Goal: Task Accomplishment & Management: Use online tool/utility

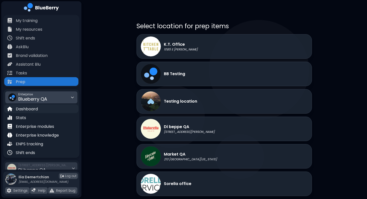
click at [32, 108] on p "Dashboard" at bounding box center [27, 109] width 22 height 6
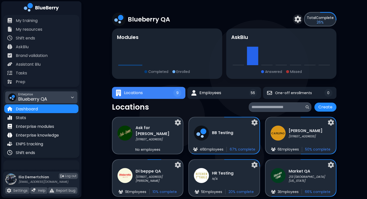
click at [44, 99] on span "Blueberry QA" at bounding box center [32, 99] width 29 height 6
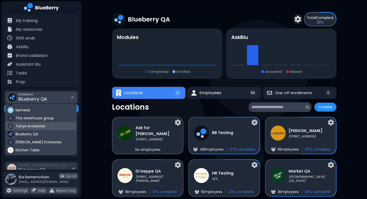
scroll to position [16, 0]
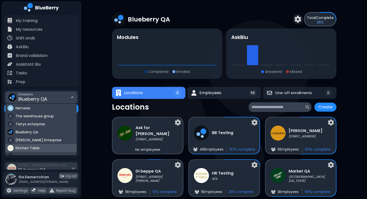
click at [33, 146] on div "Kitchen Table" at bounding box center [41, 148] width 71 height 8
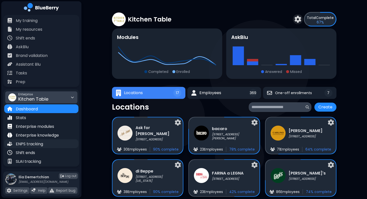
click at [21, 141] on div "ENPS tracking" at bounding box center [25, 144] width 36 height 6
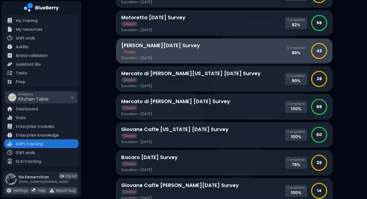
scroll to position [81, 0]
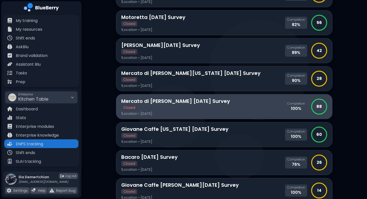
click at [168, 112] on p "1 Location • [DATE]" at bounding box center [175, 114] width 109 height 5
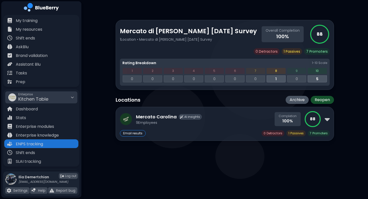
click at [182, 133] on div "Email results 0 Det ractors 1 Pass ives 7 Prom oters" at bounding box center [225, 133] width 210 height 7
click at [184, 117] on p "AI insights" at bounding box center [192, 117] width 16 height 4
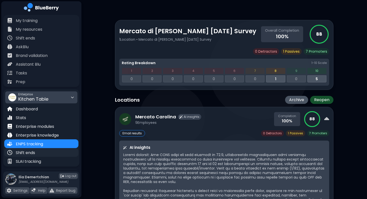
click at [45, 155] on div "Shift ends" at bounding box center [41, 152] width 74 height 9
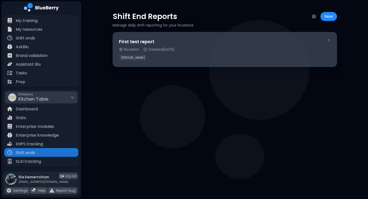
click at [147, 58] on div "[PERSON_NAME]" at bounding box center [221, 58] width 204 height 6
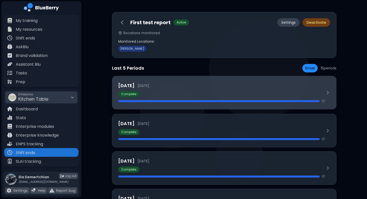
click at [230, 93] on div "Complete" at bounding box center [221, 94] width 207 height 6
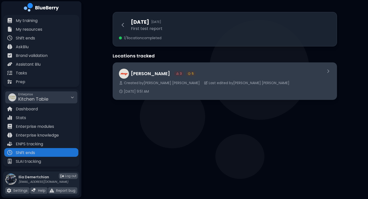
click at [149, 89] on span "[DATE] 9:51 AM" at bounding box center [136, 91] width 25 height 5
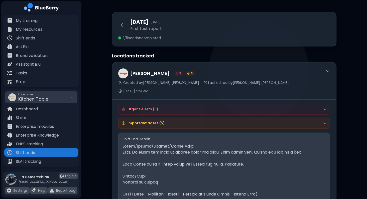
click at [132, 121] on h4 "Important Notes ( 5 )" at bounding box center [145, 123] width 37 height 5
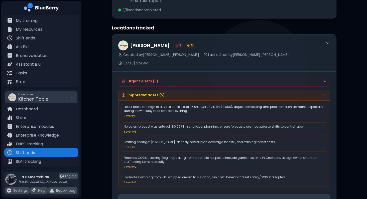
scroll to position [28, 0]
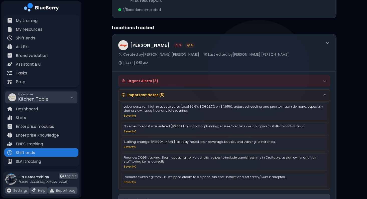
click at [138, 79] on h4 "Urgent Alerts ( 3 )" at bounding box center [142, 81] width 31 height 5
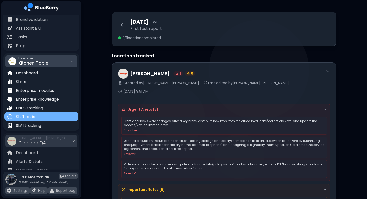
scroll to position [74, 0]
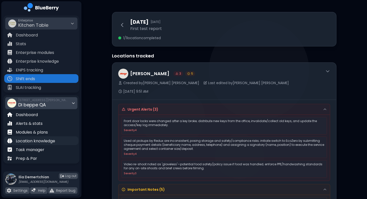
click at [33, 139] on p "Location knowledge" at bounding box center [35, 141] width 39 height 6
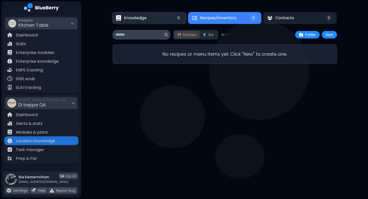
click at [158, 22] on button "Knowledge 0" at bounding box center [149, 18] width 75 height 12
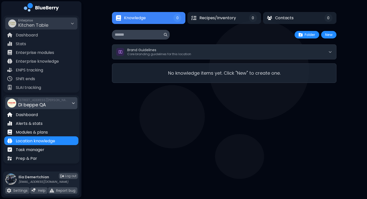
click at [45, 106] on span "Di beppe QA" at bounding box center [32, 105] width 28 height 6
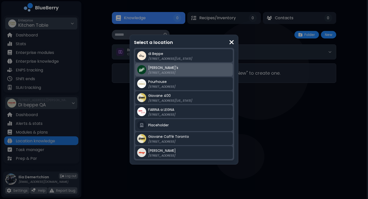
click at [191, 65] on div "[PERSON_NAME]'s [STREET_ADDRESS]" at bounding box center [189, 70] width 83 height 10
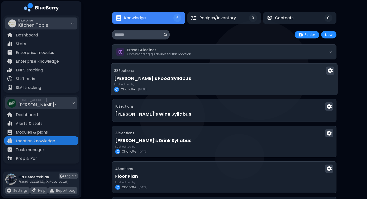
click at [163, 87] on div "Last edited by [PERSON_NAME] [DATE]" at bounding box center [224, 87] width 220 height 9
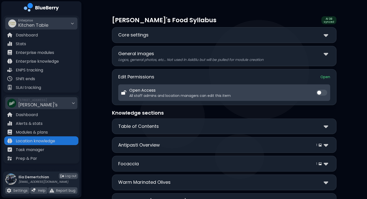
click at [233, 33] on div "Core settings" at bounding box center [224, 35] width 212 height 7
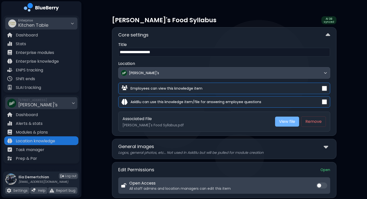
click at [284, 123] on link "View file" at bounding box center [287, 122] width 24 height 10
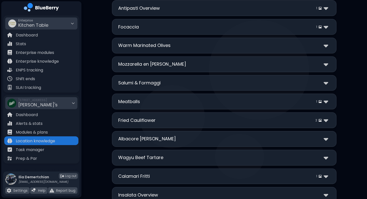
scroll to position [248, 0]
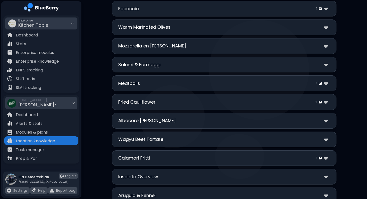
click at [187, 59] on div "**********" at bounding box center [224, 65] width 224 height 16
click at [195, 81] on div "Meatballs 1" at bounding box center [224, 83] width 212 height 7
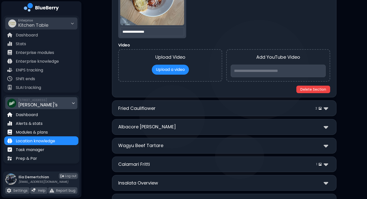
scroll to position [0, 0]
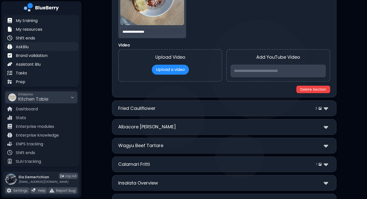
click at [26, 46] on p "AskBlu" at bounding box center [22, 47] width 13 height 6
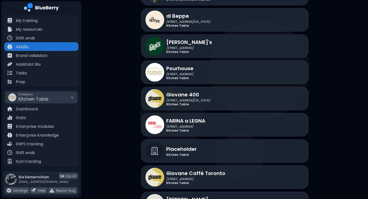
scroll to position [933, 0]
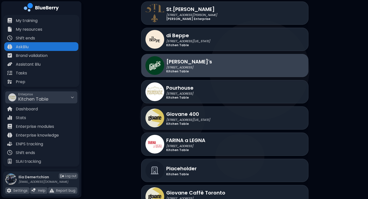
click at [195, 55] on div "[PERSON_NAME]'s [STREET_ADDRESS] Kitchen Table" at bounding box center [224, 65] width 167 height 23
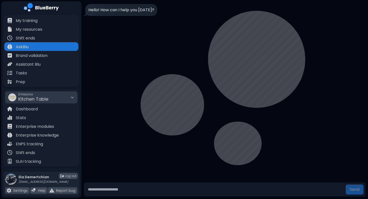
click at [107, 191] on input "text" at bounding box center [215, 190] width 258 height 10
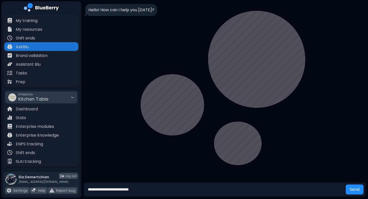
type input "**********"
click at [346, 185] on button "Send" at bounding box center [355, 190] width 18 height 10
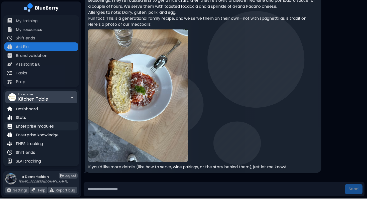
scroll to position [74, 0]
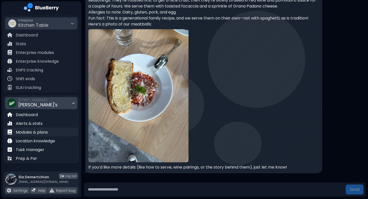
click at [38, 132] on p "Modules & plans" at bounding box center [32, 133] width 32 height 6
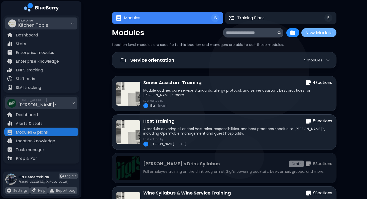
click at [323, 32] on button "New Module" at bounding box center [318, 32] width 35 height 9
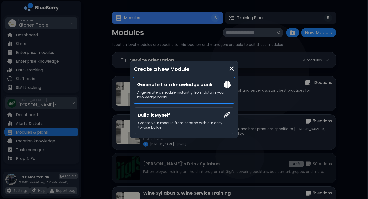
click at [192, 95] on p "AI generate a module instantly from data in your knowledge bank!" at bounding box center [183, 94] width 93 height 9
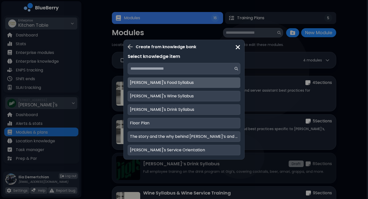
click at [176, 83] on div "[PERSON_NAME]'s Food Syllabus" at bounding box center [184, 83] width 113 height 11
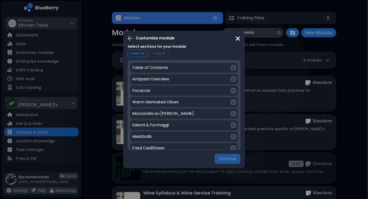
click at [184, 71] on div "Table of Contents" at bounding box center [181, 68] width 99 height 6
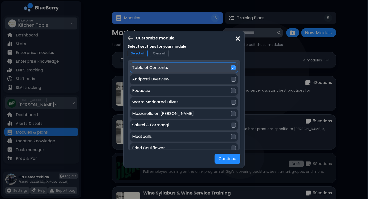
click at [183, 77] on div "Antipasti Overview" at bounding box center [181, 79] width 99 height 6
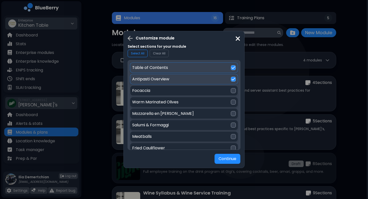
click at [179, 90] on div "Focaccia" at bounding box center [181, 91] width 99 height 6
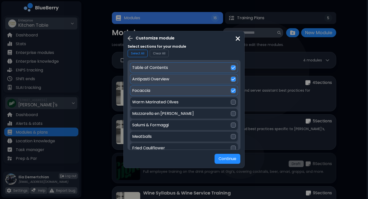
click at [184, 103] on div "Warm Marinated Olives" at bounding box center [181, 102] width 99 height 6
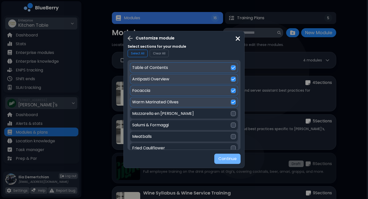
click at [225, 160] on button "Continue" at bounding box center [227, 159] width 26 height 10
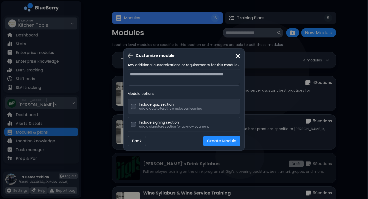
click at [164, 107] on p "Add a quiz to test the employees learning" at bounding box center [170, 109] width 63 height 4
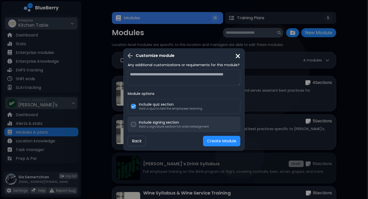
click at [164, 128] on p "Add a signature section for acknowledgment" at bounding box center [174, 127] width 70 height 4
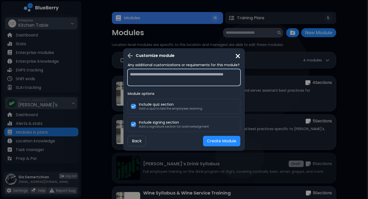
click at [153, 74] on textarea at bounding box center [184, 77] width 113 height 17
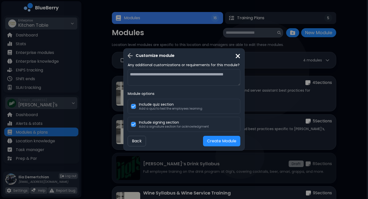
click at [306, 104] on div "Customize module Any additional customizations or requirements for this module?…" at bounding box center [184, 99] width 368 height 199
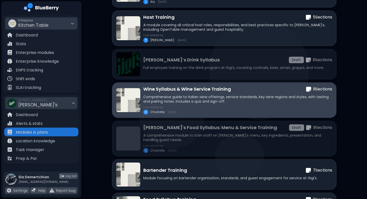
scroll to position [104, 0]
click at [203, 95] on p "Comprehensive guide to Italian wine offerings, service standards, key wine regi…" at bounding box center [237, 99] width 189 height 9
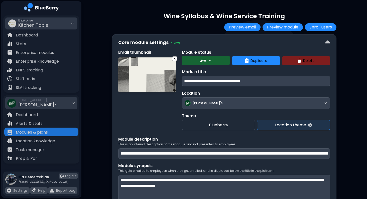
click at [277, 27] on button "Preview module" at bounding box center [282, 27] width 40 height 8
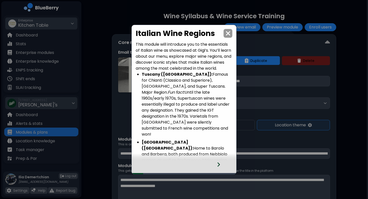
click at [220, 166] on div at bounding box center [222, 168] width 30 height 14
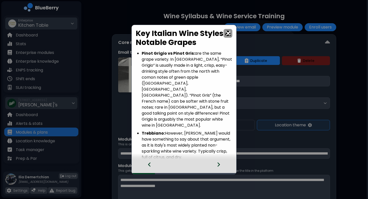
click at [220, 166] on div at bounding box center [222, 168] width 30 height 14
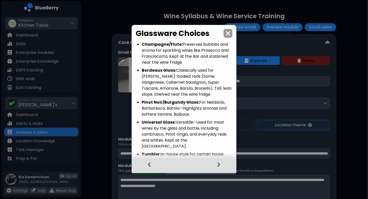
click at [220, 166] on div at bounding box center [222, 168] width 30 height 14
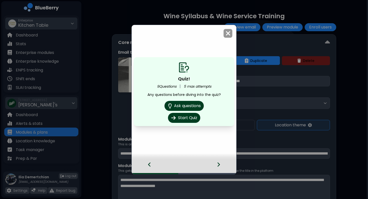
click at [81, 153] on div "Quiz! 9 Questions | 5 max attempts Any questions before diving into the quiz? A…" at bounding box center [184, 99] width 368 height 199
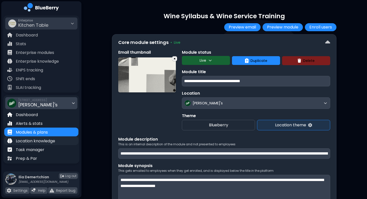
click at [38, 142] on p "Location knowledge" at bounding box center [35, 141] width 39 height 6
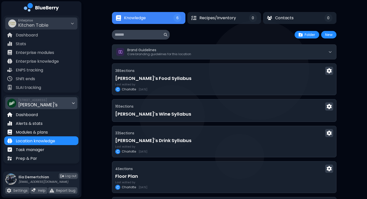
click at [59, 104] on div "2968 Christmas Way Gigi's" at bounding box center [41, 103] width 72 height 12
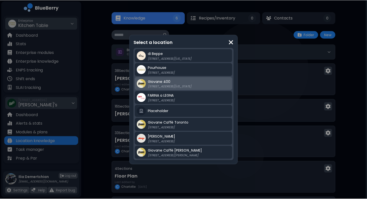
scroll to position [140, 0]
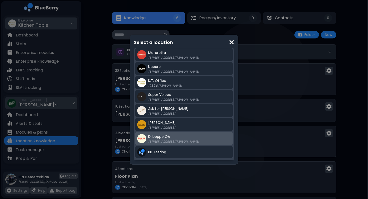
click at [172, 135] on div "Di beppe QA [STREET_ADDRESS][PERSON_NAME]" at bounding box center [189, 139] width 83 height 10
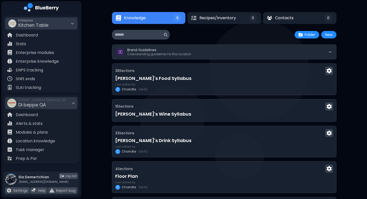
scroll to position [61, 0]
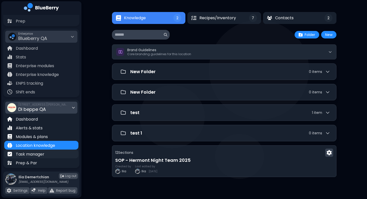
click at [39, 155] on p "Task manager" at bounding box center [30, 155] width 29 height 6
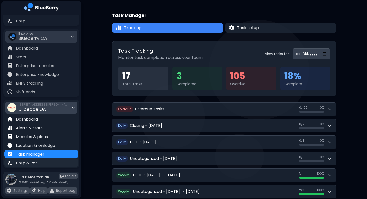
click at [46, 165] on div "Prep & Par" at bounding box center [41, 163] width 74 height 9
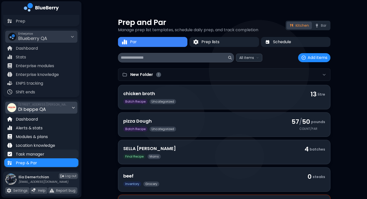
click at [34, 153] on p "Task manager" at bounding box center [30, 155] width 29 height 6
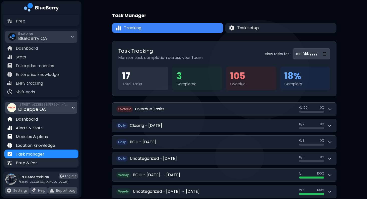
click at [66, 161] on div "Prep & Par" at bounding box center [41, 163] width 74 height 9
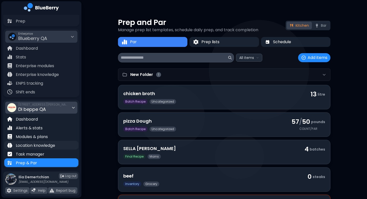
click at [56, 144] on div "Location knowledge" at bounding box center [41, 145] width 74 height 9
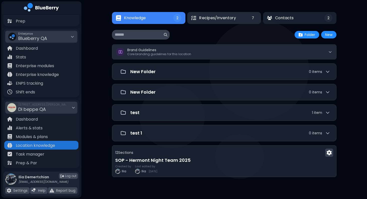
click at [212, 21] on span "Recipes/Inventory" at bounding box center [217, 18] width 37 height 6
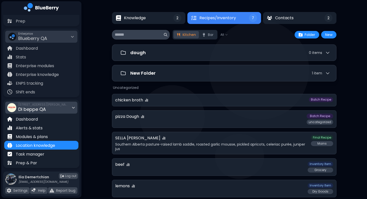
click at [50, 108] on div "[STREET_ADDRESS][PERSON_NAME] QA" at bounding box center [43, 107] width 50 height 11
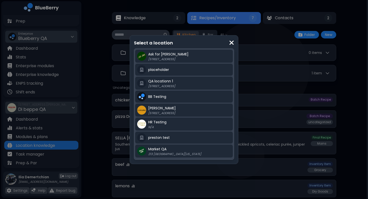
click at [37, 34] on div "Select a location Ask for [PERSON_NAME] [STREET_ADDRESS][PERSON_NAME] placehold…" at bounding box center [184, 99] width 368 height 199
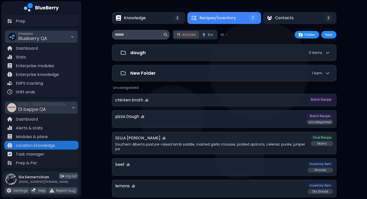
click at [39, 35] on span "Blueberry QA" at bounding box center [32, 38] width 29 height 6
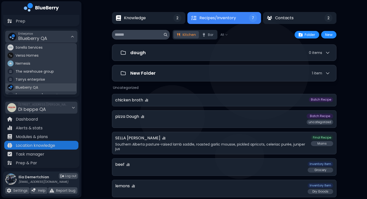
scroll to position [23, 0]
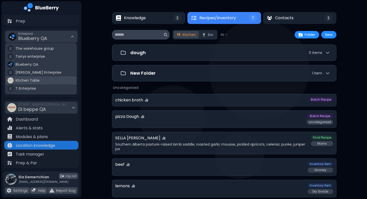
click at [28, 80] on span "Kitchen Table" at bounding box center [28, 80] width 24 height 5
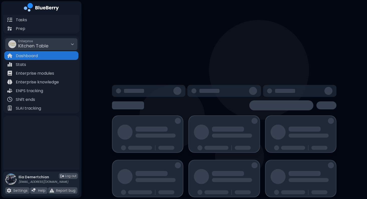
scroll to position [61, 0]
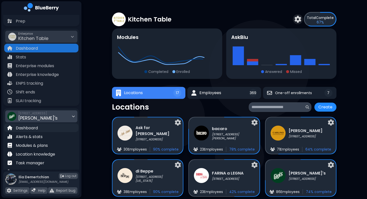
click at [29, 128] on p "Dashboard" at bounding box center [27, 128] width 22 height 6
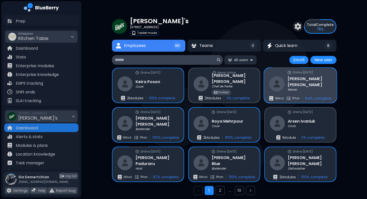
click at [283, 86] on img at bounding box center [276, 83] width 15 height 15
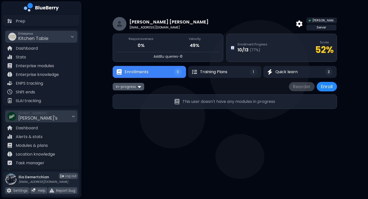
click at [139, 88] on img at bounding box center [139, 86] width 3 height 5
click at [135, 94] on button "All" at bounding box center [128, 97] width 29 height 8
click at [230, 75] on button "Training Plans 1" at bounding box center [224, 72] width 75 height 12
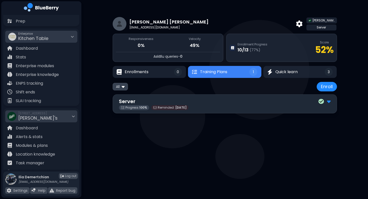
click at [206, 105] on div "Server" at bounding box center [225, 102] width 212 height 8
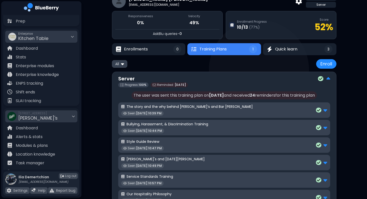
scroll to position [23, 0]
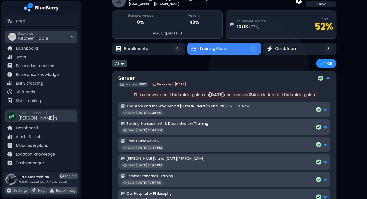
drag, startPoint x: 249, startPoint y: 95, endPoint x: 309, endPoint y: 97, distance: 59.3
click at [309, 97] on p "The user was sent this training plan on [DATE] and received 24 reminder s for t…" at bounding box center [223, 95] width 185 height 8
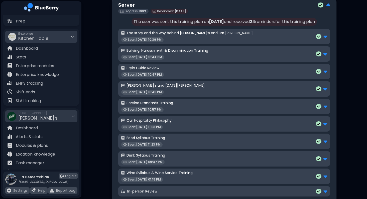
scroll to position [96, 0]
click at [243, 107] on div "Service Standards Training Seen: [DATE] 10:57 PM" at bounding box center [224, 107] width 206 height 12
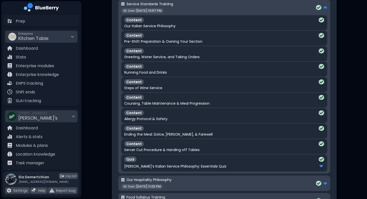
scroll to position [293, 0]
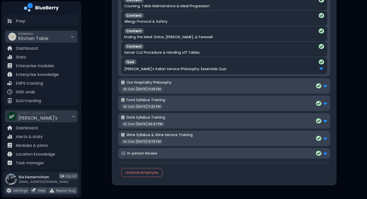
click at [187, 71] on div "[PERSON_NAME]’s Italian Service Philosophy: Essentials Quiz" at bounding box center [224, 69] width 200 height 7
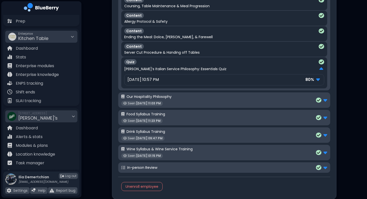
click at [152, 80] on p "[DATE] 10:57 PM" at bounding box center [142, 80] width 31 height 6
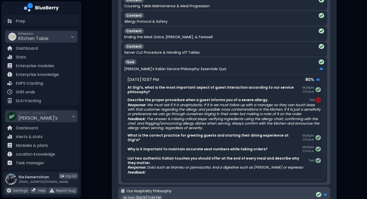
drag, startPoint x: 128, startPoint y: 95, endPoint x: 282, endPoint y: 137, distance: 159.5
click at [282, 137] on div "At Gigi’s, what is the most important aspect of guest interaction according to …" at bounding box center [223, 130] width 193 height 90
click at [261, 133] on div "At Gigi’s, what is the most important aspect of guest interaction according to …" at bounding box center [223, 130] width 193 height 90
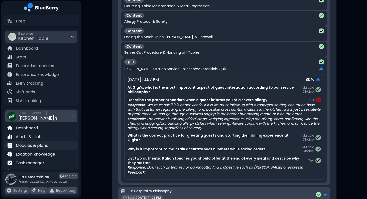
scroll to position [74, 0]
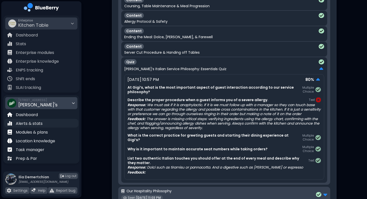
click at [33, 122] on p "Alerts & stats" at bounding box center [29, 124] width 27 height 6
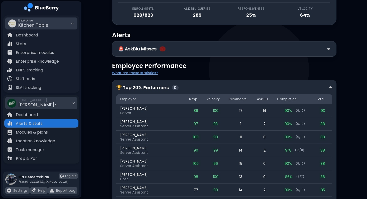
scroll to position [63, 0]
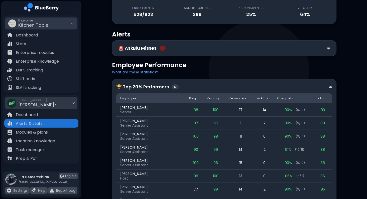
click at [221, 47] on div "🚨 AskBlu Misses 8" at bounding box center [224, 48] width 212 height 7
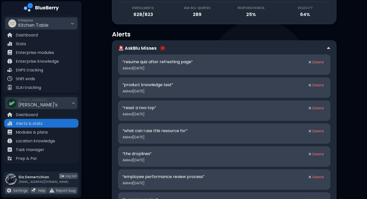
click at [221, 47] on div "🚨 AskBlu Misses 8" at bounding box center [224, 48] width 212 height 7
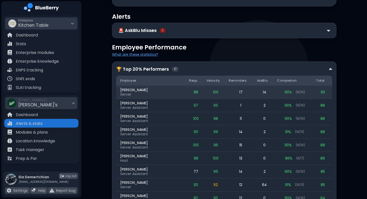
scroll to position [94, 0]
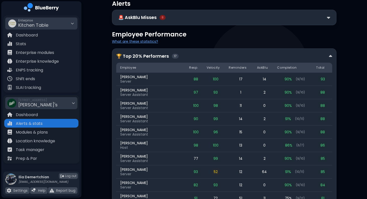
click at [221, 53] on div "🏆 Top 20% Performers 17" at bounding box center [224, 56] width 216 height 7
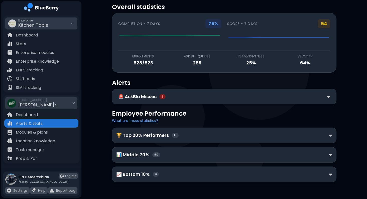
scroll to position [14, 0]
click at [172, 136] on span "17" at bounding box center [175, 135] width 7 height 5
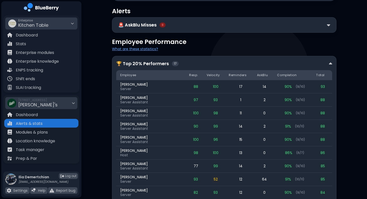
scroll to position [95, 0]
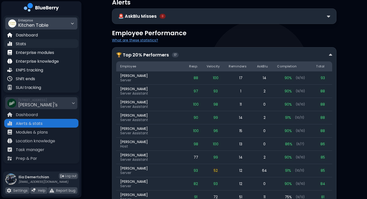
click at [32, 48] on div "Stats" at bounding box center [41, 43] width 74 height 9
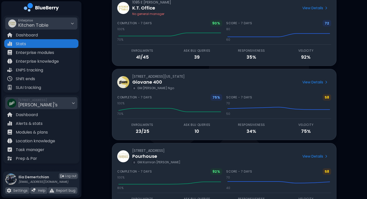
scroll to position [47, 0]
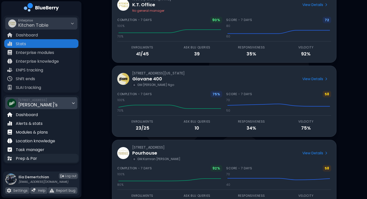
click at [36, 160] on div "Prep & Par" at bounding box center [41, 158] width 74 height 9
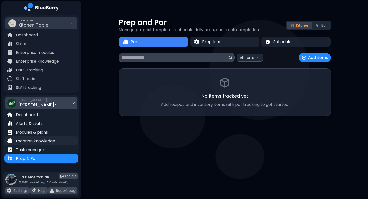
click at [27, 140] on p "Location knowledge" at bounding box center [35, 141] width 39 height 6
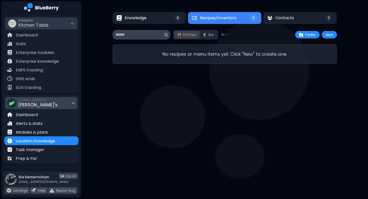
click at [41, 102] on span "[STREET_ADDRESS]" at bounding box center [37, 100] width 39 height 4
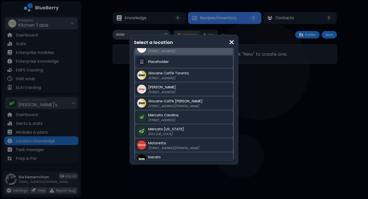
scroll to position [140, 0]
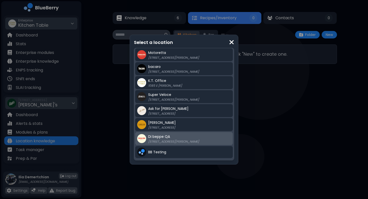
click at [155, 140] on p "[STREET_ADDRESS][PERSON_NAME]" at bounding box center [179, 142] width 63 height 4
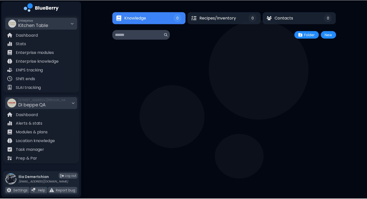
scroll to position [61, 0]
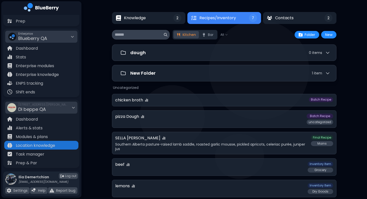
click at [204, 34] on icon at bounding box center [204, 35] width 4 height 4
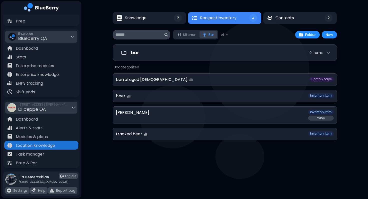
click at [182, 31] on div "Kitchen Bar" at bounding box center [195, 35] width 45 height 10
click at [185, 37] on button "Kitchen" at bounding box center [186, 35] width 25 height 8
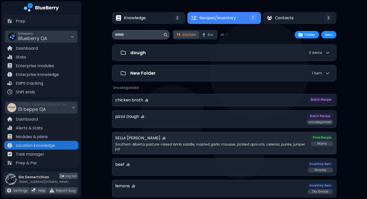
click at [146, 138] on h3 "SELLA [PERSON_NAME]" at bounding box center [137, 138] width 45 height 6
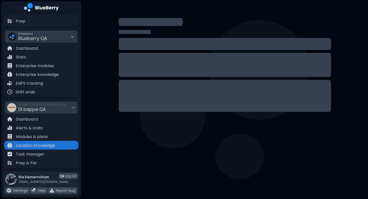
select select "*****"
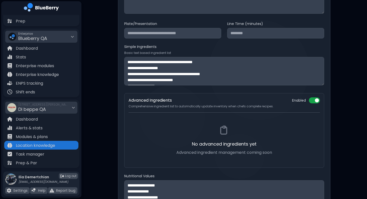
scroll to position [195, 0]
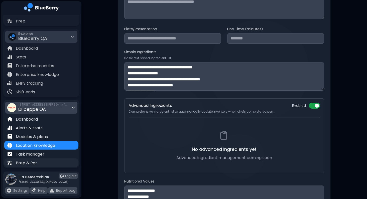
click at [21, 163] on p "Prep & Par" at bounding box center [26, 163] width 21 height 6
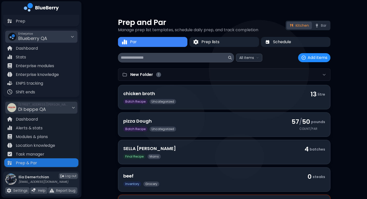
scroll to position [45, 0]
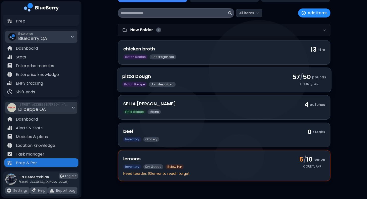
click at [199, 74] on h3 "pizza Dough" at bounding box center [204, 76] width 164 height 7
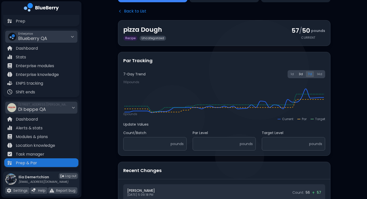
click at [300, 76] on button "3 d" at bounding box center [301, 74] width 8 height 6
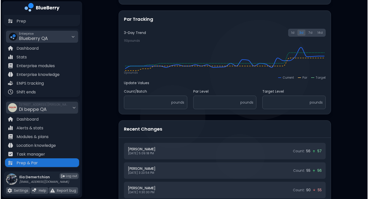
scroll to position [0, 0]
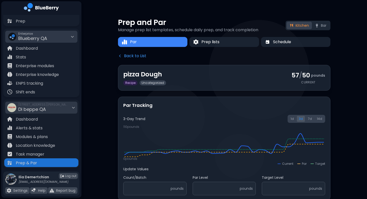
click at [139, 54] on button "Back to List" at bounding box center [132, 56] width 28 height 6
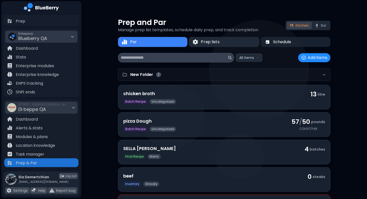
click at [209, 45] on span "Prep lists" at bounding box center [210, 42] width 18 height 6
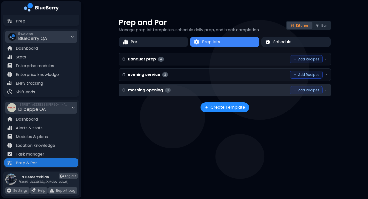
click at [192, 88] on div "morning opening 3 Add Recipes" at bounding box center [225, 90] width 212 height 12
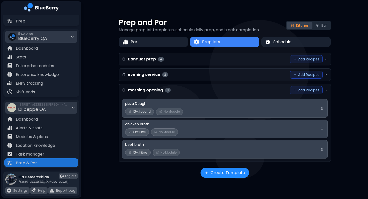
click at [171, 112] on span "No Module" at bounding box center [172, 112] width 16 height 4
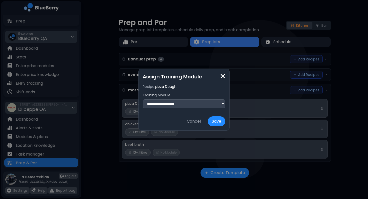
click at [165, 106] on select "**********" at bounding box center [184, 104] width 83 height 9
select select "**"
click at [143, 100] on select "**********" at bounding box center [184, 104] width 83 height 9
click at [225, 123] on button "Save" at bounding box center [217, 122] width 18 height 10
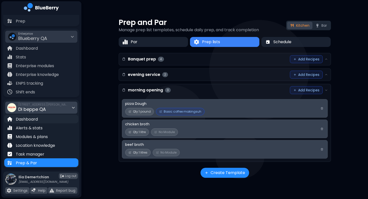
click at [24, 119] on p "Dashboard" at bounding box center [27, 120] width 22 height 6
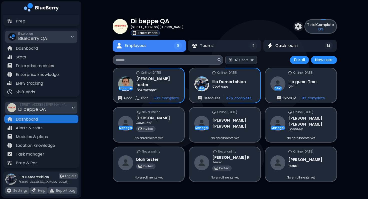
click at [138, 33] on p "Tablet mode" at bounding box center [148, 33] width 20 height 4
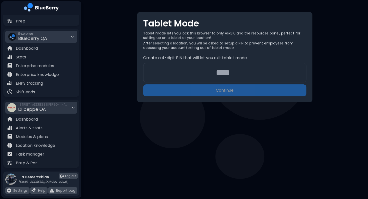
click at [212, 70] on input "number" at bounding box center [224, 73] width 163 height 20
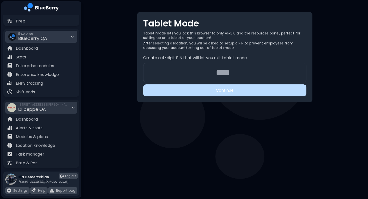
type input "****"
click at [231, 93] on button "Continue" at bounding box center [224, 91] width 163 height 12
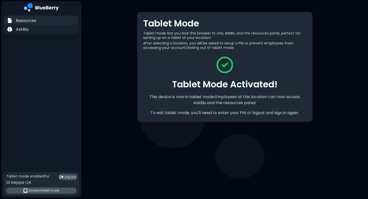
click at [33, 24] on div "Resources" at bounding box center [41, 20] width 74 height 9
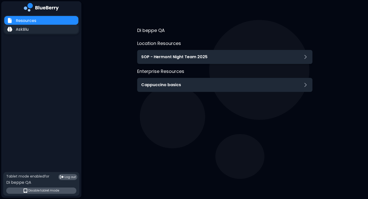
click at [13, 26] on div "AskBlu" at bounding box center [17, 29] width 21 height 6
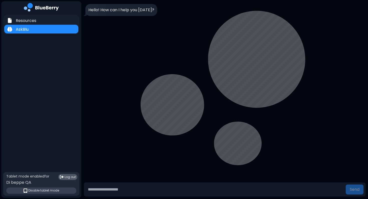
click at [41, 191] on span "Disable tablet mode" at bounding box center [43, 191] width 31 height 4
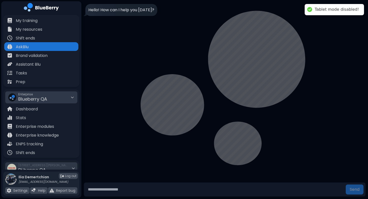
click at [196, 118] on div "Hello! How can I help you [DATE]?" at bounding box center [224, 91] width 287 height 182
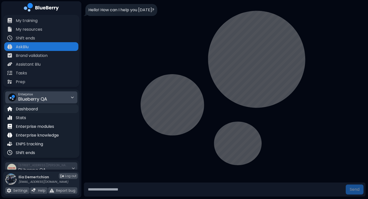
scroll to position [65, 0]
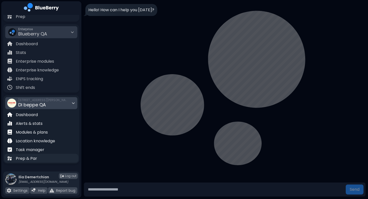
click at [25, 156] on p "Prep & Par" at bounding box center [26, 159] width 21 height 6
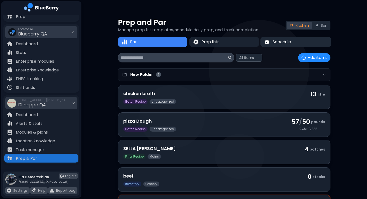
click at [289, 39] on span "Schedule" at bounding box center [281, 42] width 18 height 6
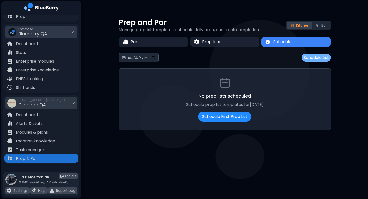
click at [311, 56] on button "Schedule List" at bounding box center [316, 58] width 29 height 8
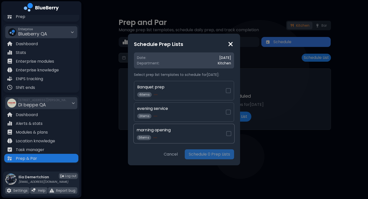
click at [177, 134] on div "morning opening 3 items" at bounding box center [182, 133] width 90 height 13
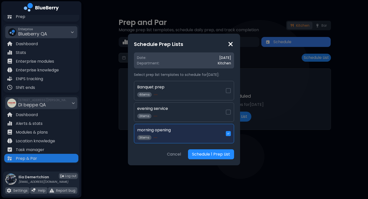
click at [210, 162] on div "Schedule Prep Lists Date: [DATE] Department: Kitchen Select prep list templates…" at bounding box center [184, 100] width 112 height 132
click at [206, 152] on button "Schedule 1 Prep List" at bounding box center [211, 155] width 46 height 10
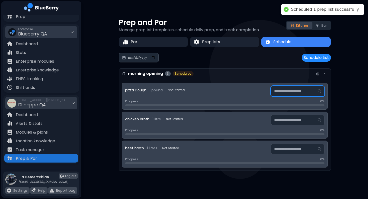
click at [298, 96] on div at bounding box center [298, 91] width 54 height 11
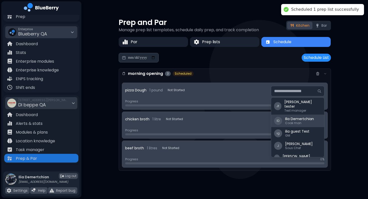
click at [297, 117] on div "[PERSON_NAME]" at bounding box center [299, 119] width 29 height 5
type input "**********"
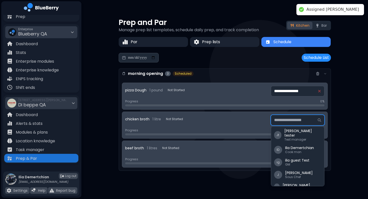
click at [286, 123] on div "J t [PERSON_NAME] Test manager I D [PERSON_NAME] man i g ilia guest Test GM J […" at bounding box center [298, 120] width 54 height 11
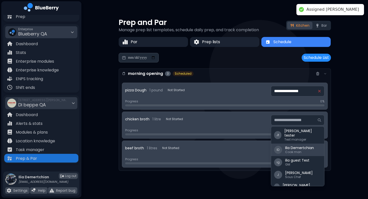
click at [290, 150] on div "Cook man" at bounding box center [299, 152] width 29 height 4
type input "**********"
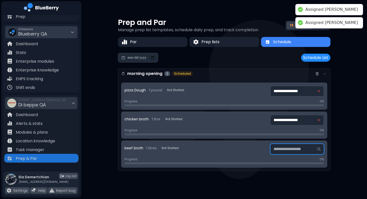
click at [303, 150] on div at bounding box center [297, 149] width 54 height 11
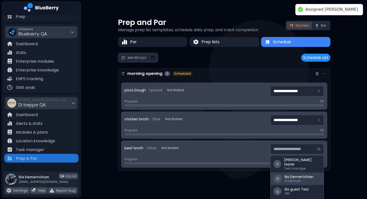
click at [300, 175] on div "[PERSON_NAME]" at bounding box center [298, 177] width 29 height 5
type input "**********"
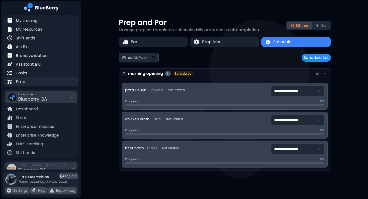
click at [22, 85] on p "Prep" at bounding box center [21, 82] width 10 height 6
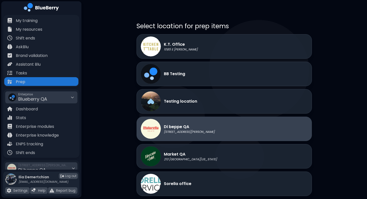
click at [193, 136] on div "Di beppe QA [STREET_ADDRESS][PERSON_NAME]" at bounding box center [178, 129] width 74 height 20
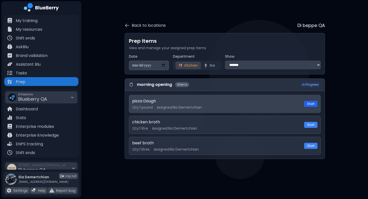
click at [312, 104] on button "Start" at bounding box center [310, 104] width 13 height 6
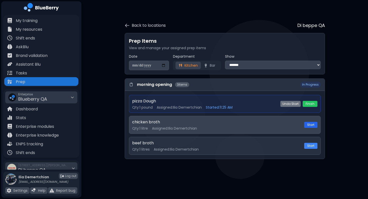
click at [311, 127] on button "Start" at bounding box center [310, 125] width 13 height 6
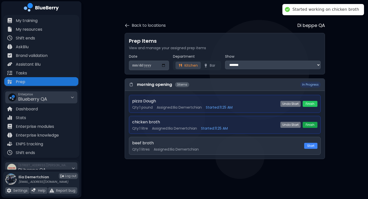
click at [309, 126] on button "Finish" at bounding box center [310, 125] width 15 height 6
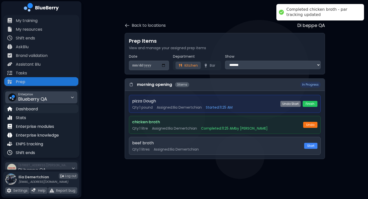
scroll to position [65, 0]
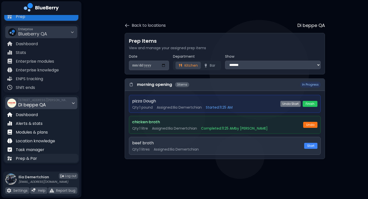
click at [29, 161] on p "Prep & Par" at bounding box center [26, 159] width 21 height 6
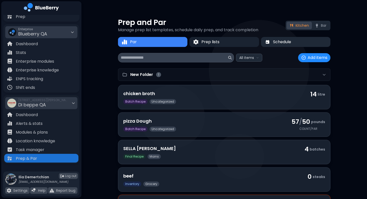
click at [284, 43] on span "Schedule" at bounding box center [282, 42] width 18 height 6
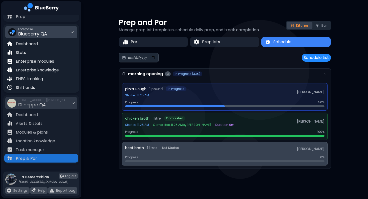
click at [34, 35] on span "Blueberry QA" at bounding box center [32, 34] width 29 height 6
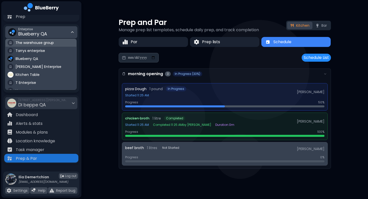
scroll to position [29, 0]
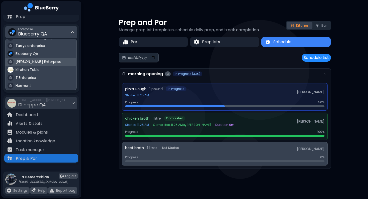
click at [29, 64] on div "[PERSON_NAME] Enterprise" at bounding box center [41, 62] width 71 height 8
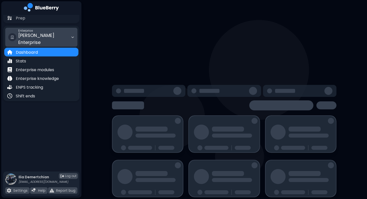
scroll to position [61, 0]
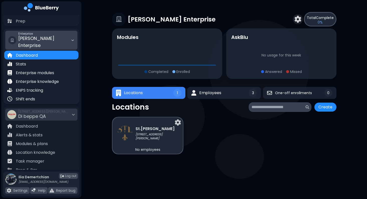
click at [222, 85] on div "[PERSON_NAME] Enterprise Total Complete 0 % Modules Completed Enrolled AskBlu N…" at bounding box center [224, 83] width 224 height 167
click at [218, 94] on span "Employees" at bounding box center [210, 93] width 22 height 6
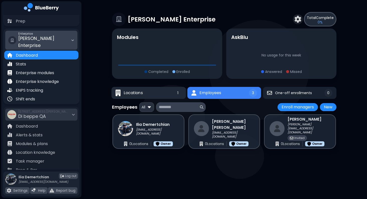
click at [134, 98] on button "Locations 1" at bounding box center [148, 93] width 74 height 12
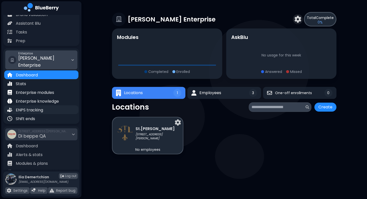
scroll to position [0, 0]
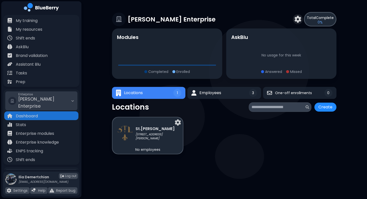
click at [28, 95] on span "Enterprise" at bounding box center [43, 95] width 51 height 4
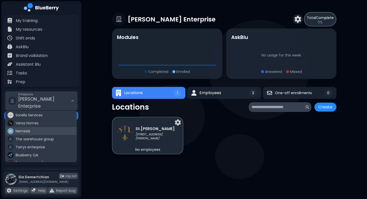
click at [34, 127] on div "Nemesis" at bounding box center [41, 131] width 71 height 8
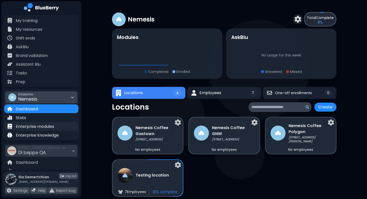
click at [39, 125] on p "Enterprise modules" at bounding box center [35, 127] width 38 height 6
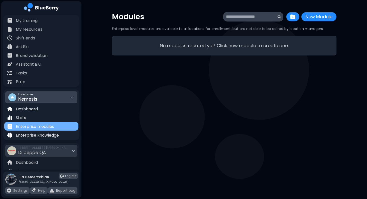
scroll to position [48, 0]
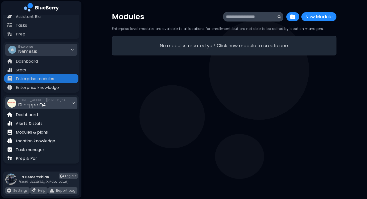
click at [32, 104] on span "Di beppe QA" at bounding box center [32, 105] width 28 height 6
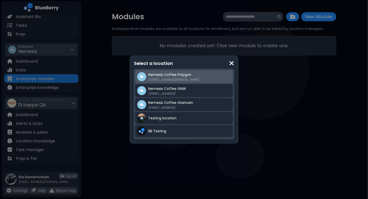
click at [169, 70] on div "Nemesis Coffee Polygon [STREET_ADDRESS][PERSON_NAME]" at bounding box center [184, 76] width 98 height 13
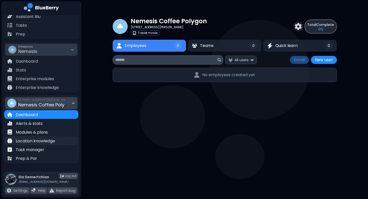
click at [33, 140] on p "Location knowledge" at bounding box center [35, 141] width 39 height 6
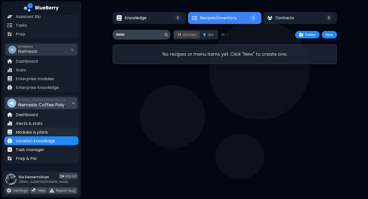
click at [43, 133] on p "Modules & plans" at bounding box center [32, 133] width 32 height 6
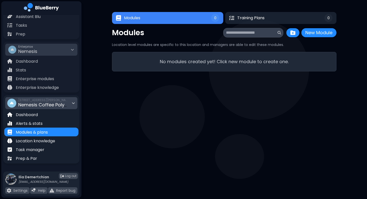
click at [42, 105] on span "Nemesis Coffee Polygon" at bounding box center [45, 105] width 55 height 6
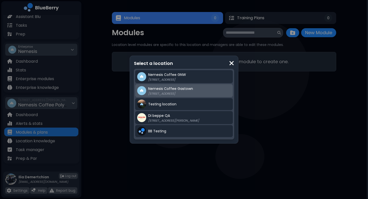
click at [167, 91] on span "Nemesis Coffee Gastown" at bounding box center [170, 88] width 45 height 5
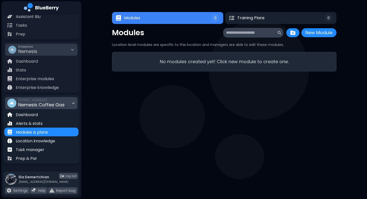
click at [61, 108] on div "[STREET_ADDRESS] Nemesis Coffee Gastown" at bounding box center [43, 103] width 50 height 11
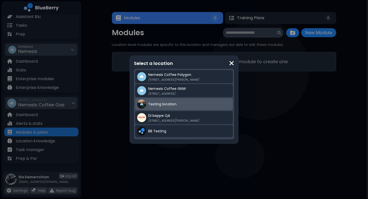
click at [151, 105] on span "Testing location" at bounding box center [162, 104] width 28 height 5
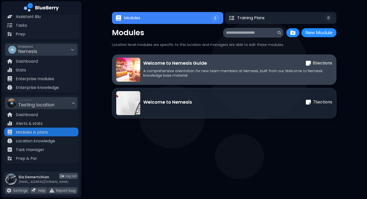
click at [190, 72] on p "A comprehensive orientation for new team members at Nemesis, built from our Wel…" at bounding box center [237, 73] width 189 height 9
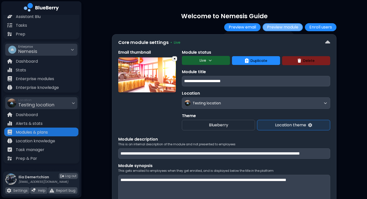
click at [282, 25] on button "Preview module" at bounding box center [282, 27] width 40 height 8
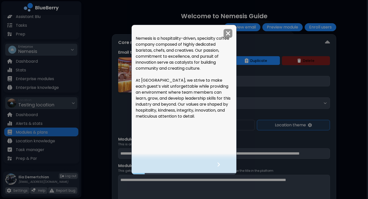
click at [216, 165] on div at bounding box center [222, 168] width 30 height 14
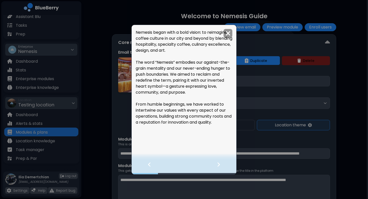
click at [216, 165] on div at bounding box center [222, 168] width 30 height 14
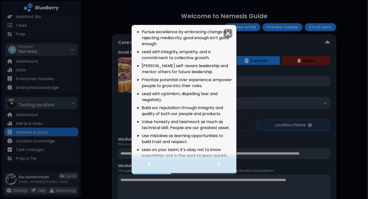
click at [216, 165] on div at bounding box center [222, 168] width 30 height 14
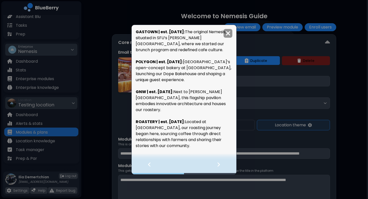
click at [272, 153] on div "GASTOWN | est. [DATE]: The original Nemesis, situated in SFU’s [PERSON_NAME][GE…" at bounding box center [184, 99] width 368 height 199
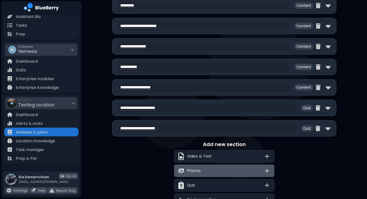
scroll to position [287, 0]
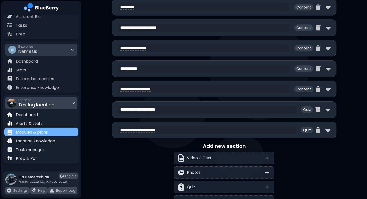
click at [52, 133] on div "Modules & plans" at bounding box center [41, 132] width 74 height 9
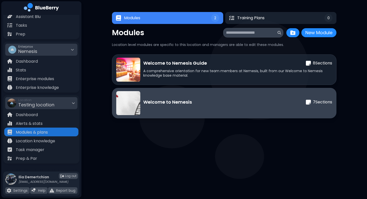
click at [169, 104] on p "Welcome to Nemesis" at bounding box center [167, 102] width 49 height 7
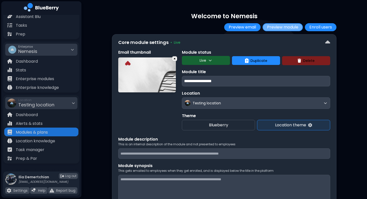
click at [291, 27] on button "Preview module" at bounding box center [282, 27] width 40 height 8
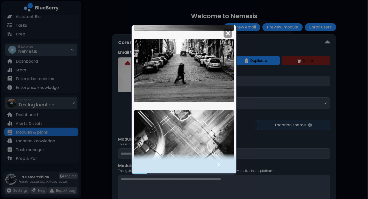
scroll to position [215, 0]
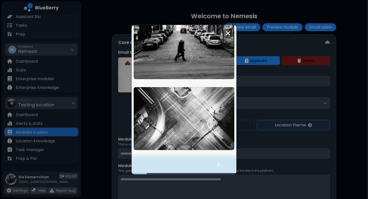
click at [219, 170] on div at bounding box center [222, 168] width 30 height 14
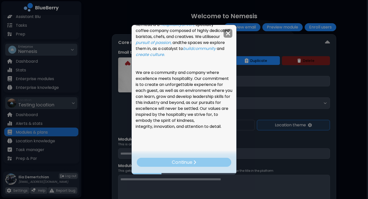
scroll to position [163, 0]
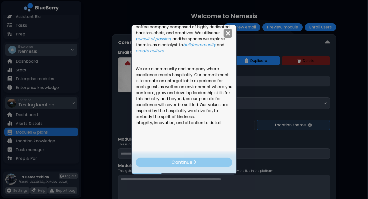
click at [185, 161] on p "Continue" at bounding box center [181, 162] width 21 height 7
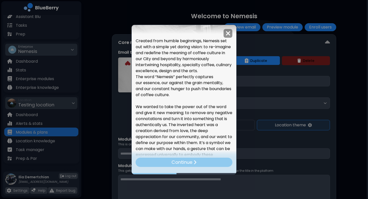
scroll to position [123, 0]
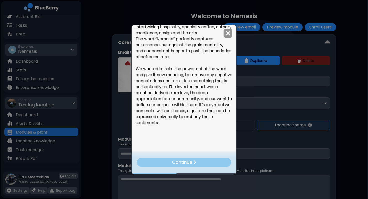
click at [191, 163] on p "Continue" at bounding box center [182, 162] width 20 height 7
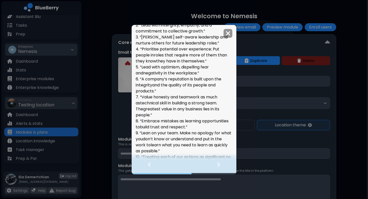
scroll to position [113, 0]
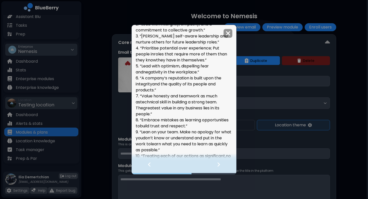
click at [220, 160] on div at bounding box center [184, 158] width 105 height 8
click at [219, 165] on icon at bounding box center [218, 165] width 3 height 4
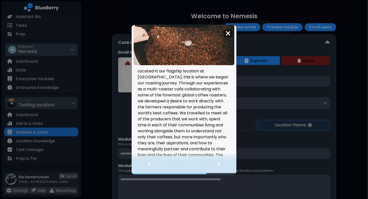
scroll to position [1036, 0]
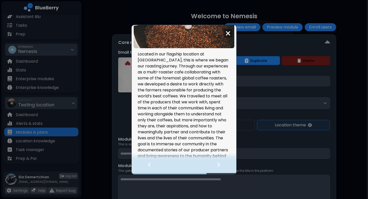
click at [220, 161] on div at bounding box center [184, 158] width 105 height 8
click at [219, 163] on icon at bounding box center [219, 165] width 4 height 6
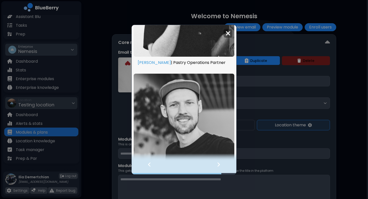
scroll to position [574, 0]
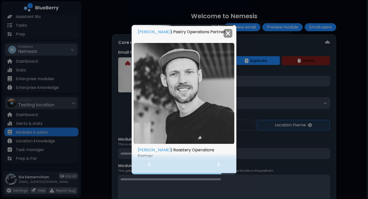
click at [220, 168] on div at bounding box center [222, 168] width 30 height 14
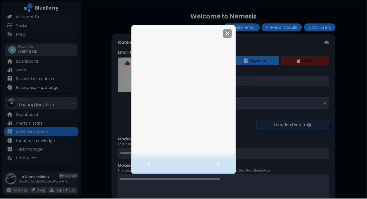
scroll to position [0, 0]
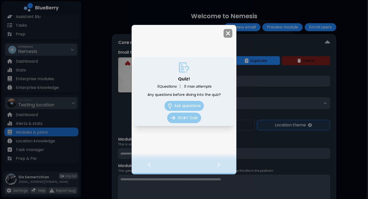
click at [187, 121] on button "Start Quiz" at bounding box center [184, 118] width 34 height 11
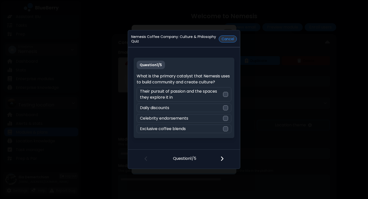
click at [228, 39] on button "Cancel" at bounding box center [228, 39] width 18 height 7
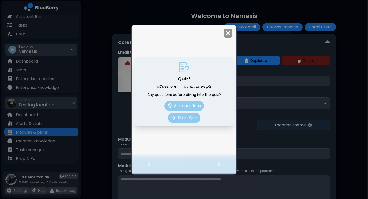
click at [219, 164] on icon at bounding box center [219, 165] width 4 height 6
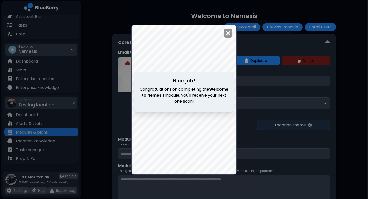
click at [265, 153] on div "Nice job! Congratulations on completing the Welcome to Nemesis module , you'll …" at bounding box center [184, 99] width 368 height 199
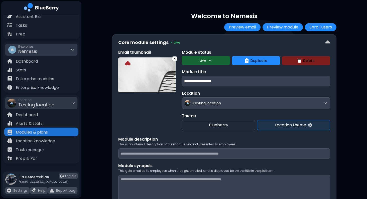
click at [22, 41] on div "My training My resources Shift ends AskBlu Brand validation Assistant Blu Tasks…" at bounding box center [41, 65] width 76 height 197
click at [33, 55] on div "Enterprise Nemesis" at bounding box center [27, 49] width 19 height 11
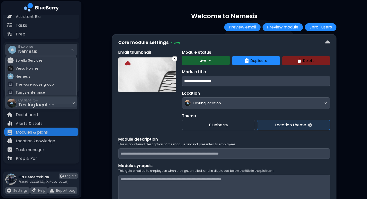
click at [45, 100] on div "Blueberry QA" at bounding box center [41, 101] width 71 height 8
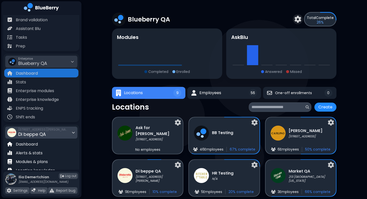
scroll to position [65, 0]
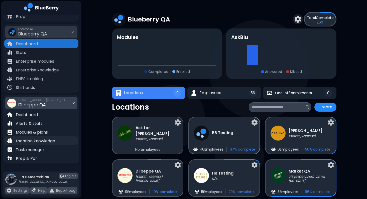
click at [31, 139] on p "Location knowledge" at bounding box center [35, 141] width 39 height 6
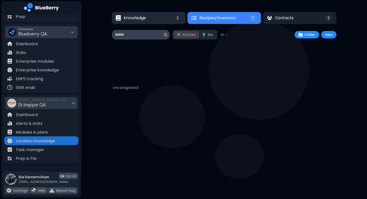
click at [159, 22] on button "Knowledge 2" at bounding box center [149, 18] width 74 height 12
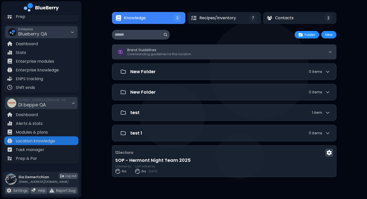
click at [170, 46] on button "Brand Guidelines Core branding guidelines for this location" at bounding box center [224, 52] width 224 height 15
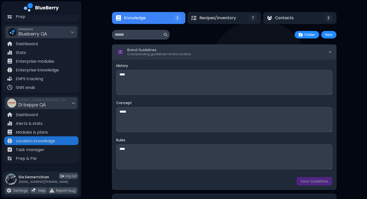
click at [174, 52] on p "Core branding guidelines for this location" at bounding box center [159, 54] width 64 height 4
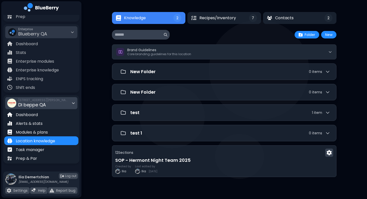
click at [32, 101] on span "[STREET_ADDRESS][PERSON_NAME]" at bounding box center [43, 100] width 50 height 4
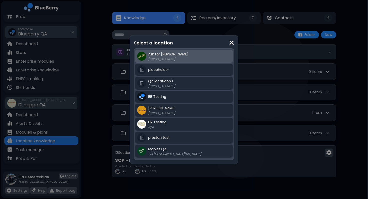
click at [151, 55] on span "Ask for [PERSON_NAME]" at bounding box center [168, 54] width 40 height 5
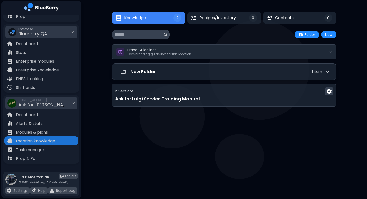
click at [179, 57] on button "Brand Guidelines Core branding guidelines for this location" at bounding box center [224, 52] width 224 height 15
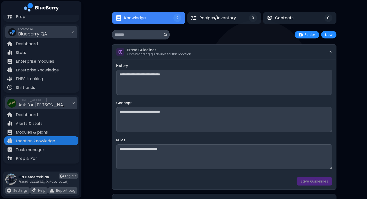
click at [179, 57] on button "Brand Guidelines Core branding guidelines for this location" at bounding box center [224, 52] width 224 height 15
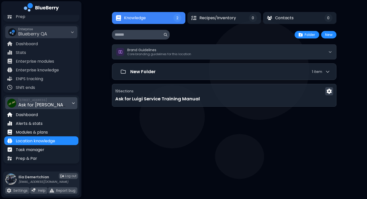
click at [37, 107] on span "Ask for [PERSON_NAME]" at bounding box center [44, 105] width 53 height 6
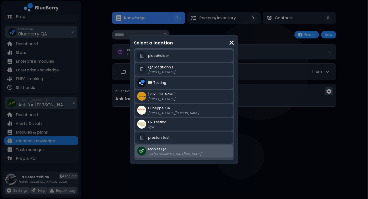
click at [160, 150] on span "Market QA" at bounding box center [157, 149] width 18 height 5
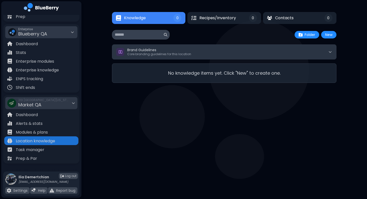
click at [144, 53] on p "Core branding guidelines for this location" at bounding box center [159, 54] width 64 height 4
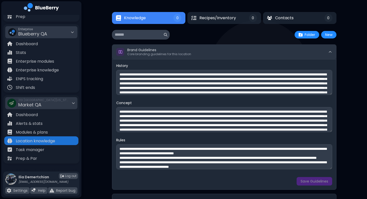
click at [144, 53] on p "Core branding guidelines for this location" at bounding box center [159, 54] width 64 height 4
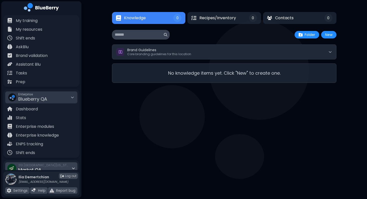
click at [44, 100] on span "Blueberry QA" at bounding box center [32, 99] width 29 height 6
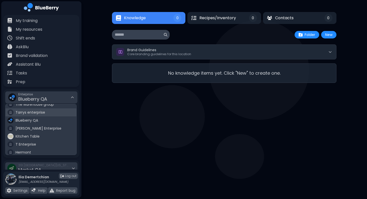
scroll to position [29, 0]
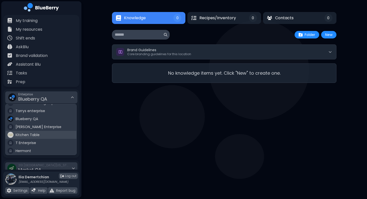
click at [32, 137] on span "Kitchen Table" at bounding box center [28, 135] width 24 height 5
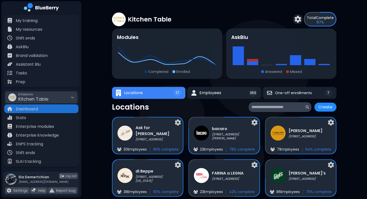
click at [27, 91] on div "Enterprise Kitchen Table" at bounding box center [41, 98] width 74 height 14
click at [28, 96] on span "Kitchen Table" at bounding box center [33, 99] width 30 height 6
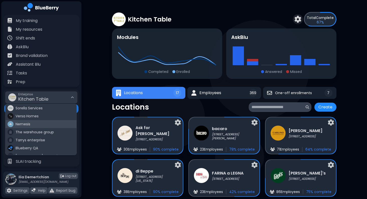
scroll to position [29, 0]
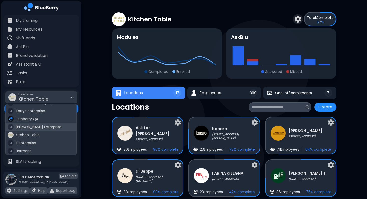
click at [20, 127] on span "[PERSON_NAME] Enterprise" at bounding box center [39, 127] width 46 height 5
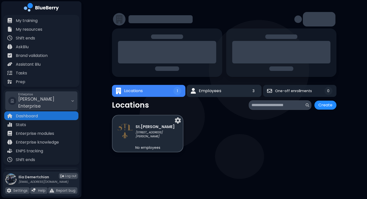
click at [237, 85] on button "Employees 3" at bounding box center [223, 91] width 75 height 12
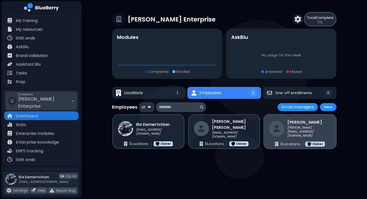
click at [277, 138] on div "[PERSON_NAME] [PERSON_NAME][EMAIL_ADDRESS][DOMAIN_NAME] 0 Location s Owner" at bounding box center [299, 131] width 73 height 35
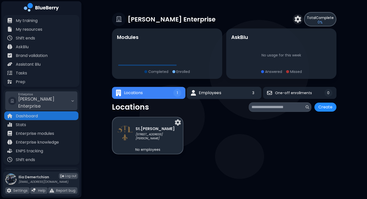
click at [217, 97] on button "Employees 3" at bounding box center [224, 93] width 75 height 12
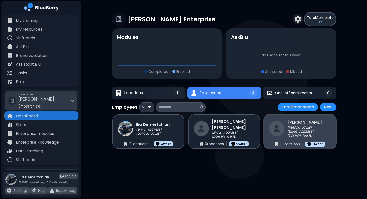
click at [314, 133] on p "[PERSON_NAME][EMAIL_ADDRESS][DOMAIN_NAME]" at bounding box center [309, 132] width 44 height 12
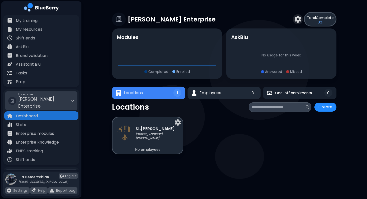
click at [203, 90] on span "Employees" at bounding box center [210, 93] width 22 height 6
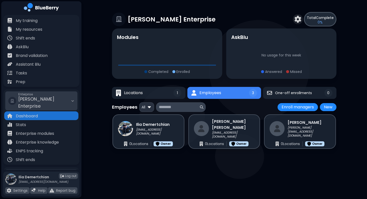
click at [162, 87] on div "[PERSON_NAME] Enterprise Total Complete 0 % Modules Completed Enrolled AskBlu N…" at bounding box center [224, 91] width 224 height 182
click at [148, 97] on button "Locations 1" at bounding box center [148, 93] width 74 height 12
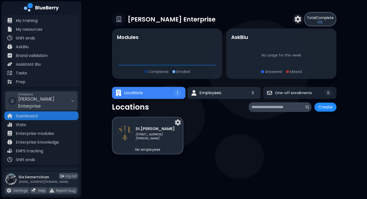
click at [215, 98] on button "Employees 3" at bounding box center [223, 93] width 73 height 12
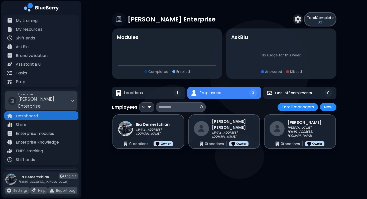
click at [27, 100] on span "[PERSON_NAME] Enterprise" at bounding box center [36, 102] width 36 height 13
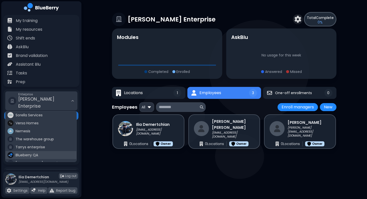
scroll to position [29, 0]
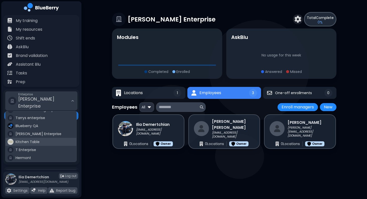
click at [28, 140] on span "Kitchen Table" at bounding box center [28, 142] width 24 height 5
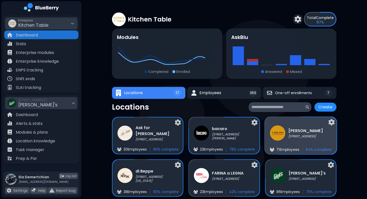
scroll to position [73, 0]
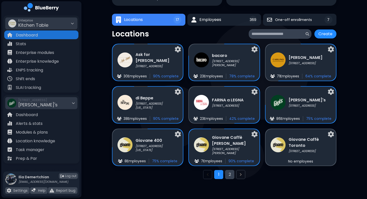
click at [228, 175] on button "2" at bounding box center [229, 174] width 9 height 9
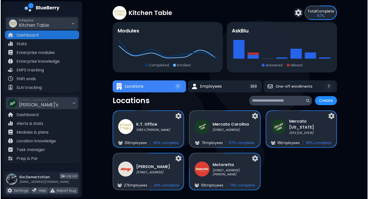
scroll to position [0, 0]
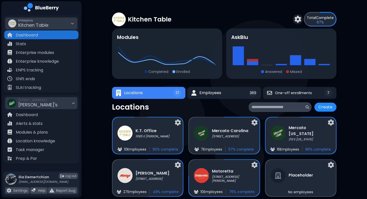
click at [228, 175] on h3 "Motoretta" at bounding box center [233, 172] width 42 height 6
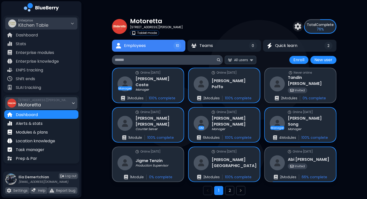
click at [49, 103] on div "[STREET_ADDRESS][PERSON_NAME] Motoretta" at bounding box center [41, 103] width 72 height 12
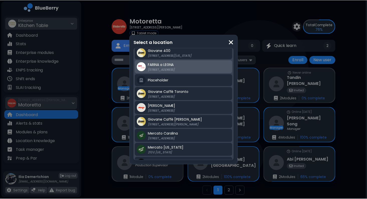
scroll to position [46, 0]
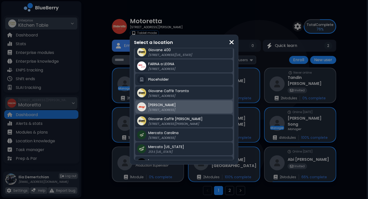
click at [166, 105] on div "[PERSON_NAME] [STREET_ADDRESS]" at bounding box center [189, 107] width 83 height 10
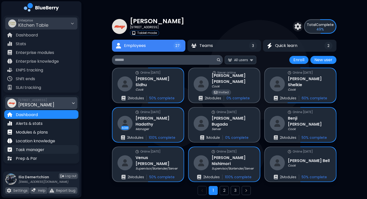
click at [33, 149] on p "Task manager" at bounding box center [30, 150] width 29 height 6
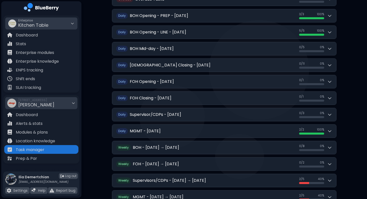
scroll to position [109, 0]
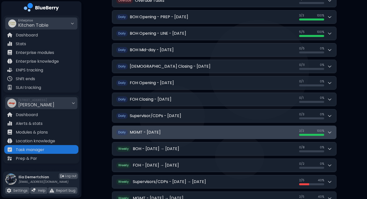
click at [192, 129] on button "Daily MGMT - [DATE] 2 / 2 2 / 2 100 %" at bounding box center [224, 132] width 224 height 13
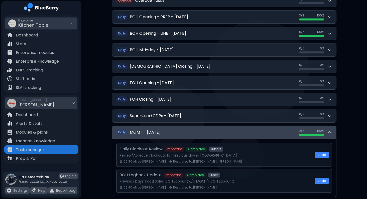
scroll to position [147, 0]
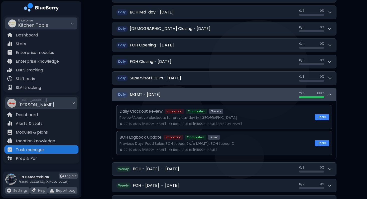
click at [192, 93] on button "Daily MGMT - [DATE] 2 / 2 2 / 2 100 %" at bounding box center [224, 94] width 224 height 13
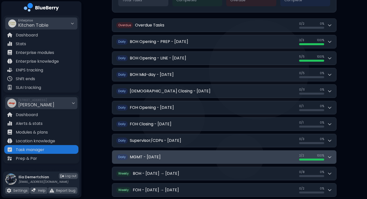
scroll to position [73, 0]
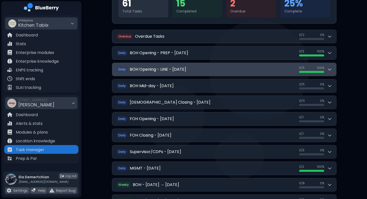
click at [186, 71] on h2 "BOH Opening - LINE - [DATE]" at bounding box center [158, 70] width 56 height 6
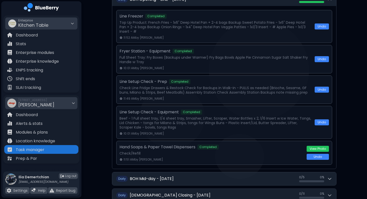
scroll to position [143, 0]
click at [314, 149] on button "View Photo" at bounding box center [317, 149] width 22 height 6
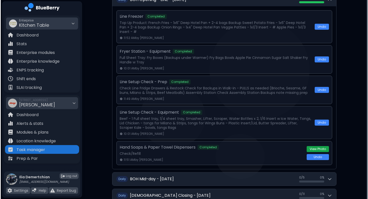
scroll to position [0, 0]
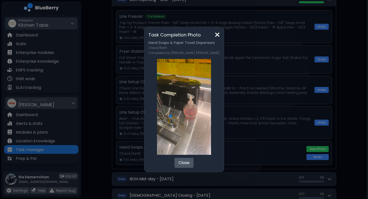
click at [189, 166] on button "Close" at bounding box center [183, 163] width 19 height 10
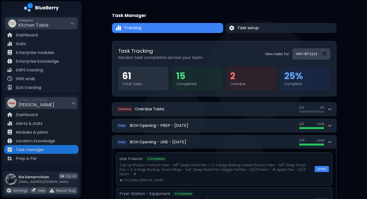
click at [239, 31] on button "Task setup" at bounding box center [280, 28] width 113 height 10
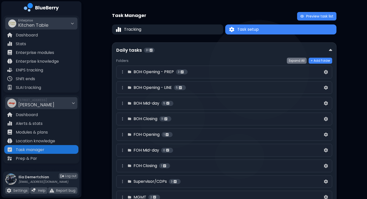
click at [198, 73] on div "BOH Opening - PREP 3" at bounding box center [220, 72] width 203 height 6
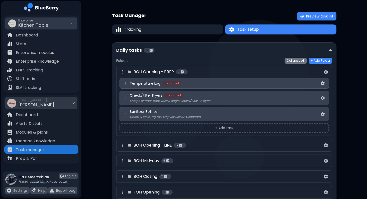
click at [198, 73] on div "BOH Opening - PREP 3" at bounding box center [220, 72] width 203 height 6
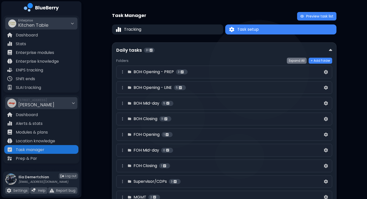
click at [185, 119] on div "[DEMOGRAPHIC_DATA] Closing 11" at bounding box center [220, 119] width 203 height 6
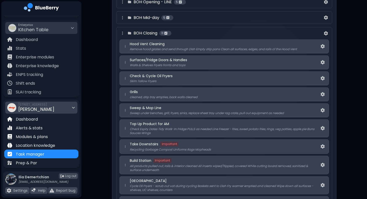
scroll to position [74, 0]
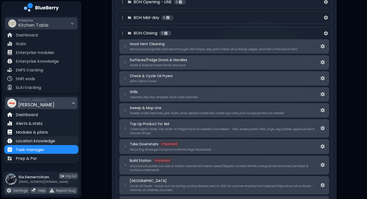
click at [44, 144] on p "Location knowledge" at bounding box center [35, 141] width 39 height 6
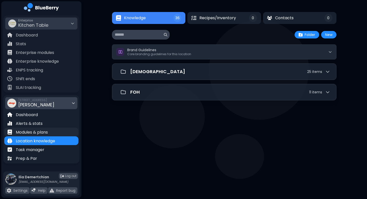
click at [32, 135] on p "Modules & plans" at bounding box center [32, 133] width 32 height 6
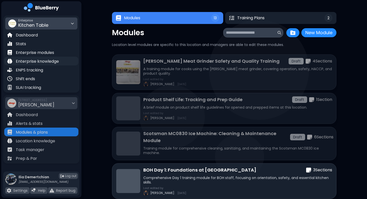
click at [54, 62] on p "Enterprise knowledge" at bounding box center [37, 62] width 43 height 6
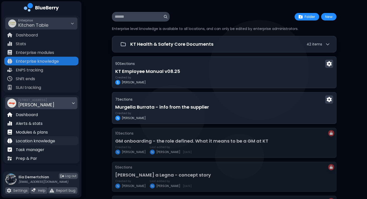
click at [33, 145] on div "Location knowledge" at bounding box center [41, 141] width 74 height 9
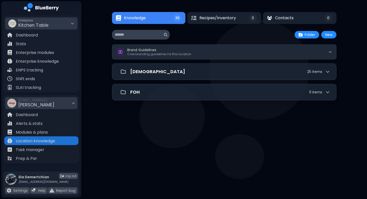
click at [196, 83] on div "Brand Guidelines Core branding guidelines for this location [DEMOGRAPHIC_DATA] …" at bounding box center [224, 73] width 224 height 56
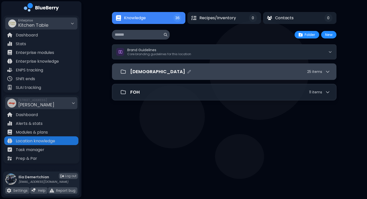
click at [216, 73] on div "[DEMOGRAPHIC_DATA] 25 item s" at bounding box center [230, 71] width 200 height 7
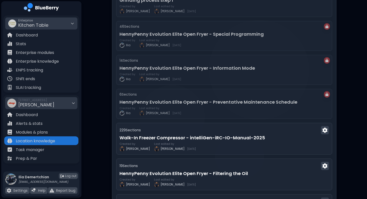
scroll to position [138, 0]
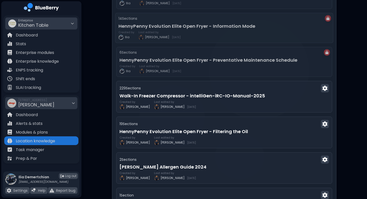
click at [231, 31] on div "Created by [PERSON_NAME] Last edited by [PERSON_NAME] [DATE]" at bounding box center [223, 35] width 211 height 9
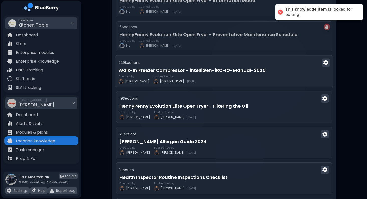
scroll to position [167, 0]
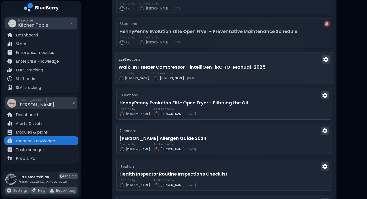
click at [239, 69] on h3 "Walk-In Freezer Compressor - intelliGen-iRC-IO-Manual-2025" at bounding box center [223, 67] width 211 height 7
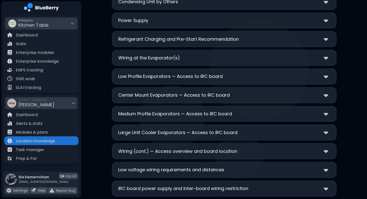
scroll to position [406, 0]
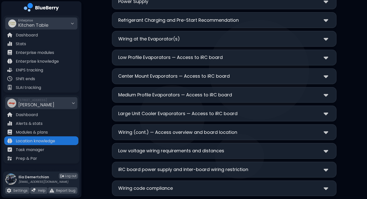
click at [231, 61] on div "**********" at bounding box center [224, 58] width 224 height 16
click at [221, 57] on div "Low Profile Evaporators — Access to iRC board" at bounding box center [224, 57] width 212 height 7
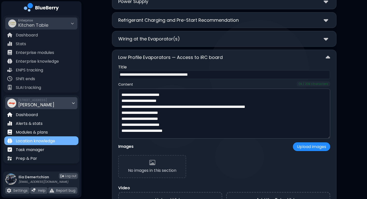
click at [42, 142] on p "Location knowledge" at bounding box center [35, 141] width 39 height 6
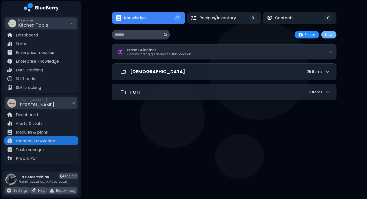
click at [329, 33] on button "New" at bounding box center [328, 35] width 15 height 8
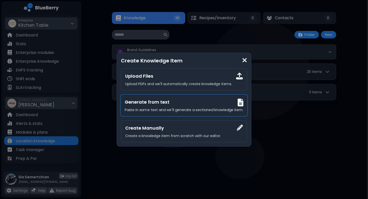
click at [161, 102] on h3 "Generate from text" at bounding box center [184, 102] width 119 height 7
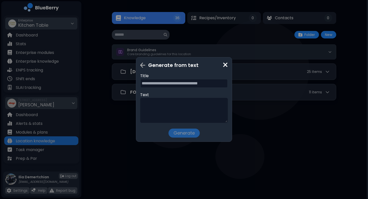
click at [158, 108] on textarea at bounding box center [184, 110] width 88 height 25
click at [158, 78] on p "Title" at bounding box center [184, 76] width 88 height 6
click at [159, 81] on input "text" at bounding box center [184, 83] width 88 height 9
click at [161, 100] on textarea at bounding box center [184, 110] width 88 height 25
